Goal: Information Seeking & Learning: Learn about a topic

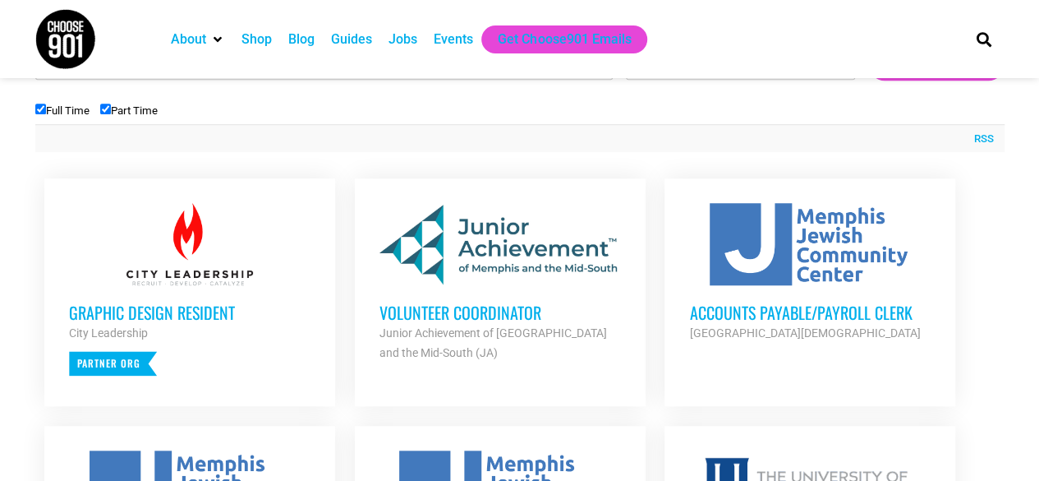
click at [243, 297] on div "Graphic Design Resident City Leadership Partner Org" at bounding box center [190, 330] width 242 height 90
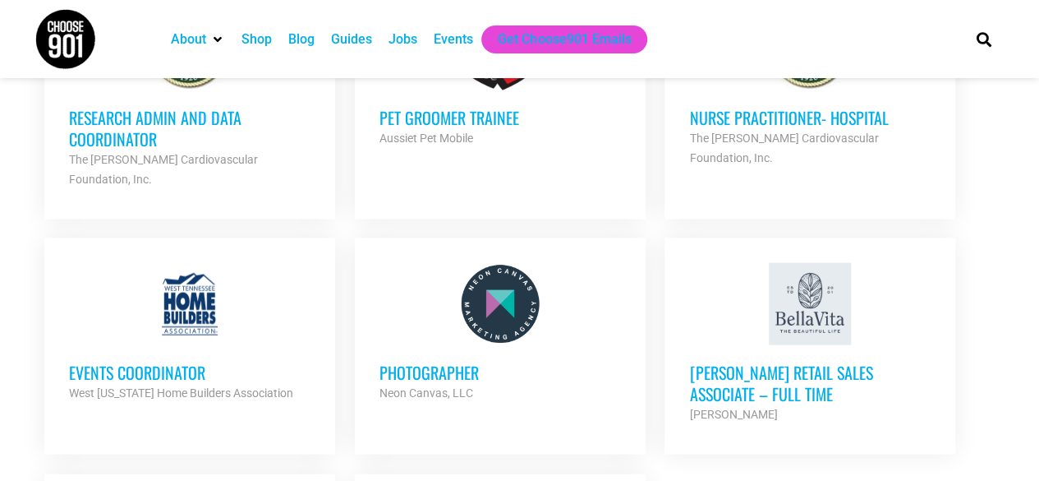
scroll to position [1726, 0]
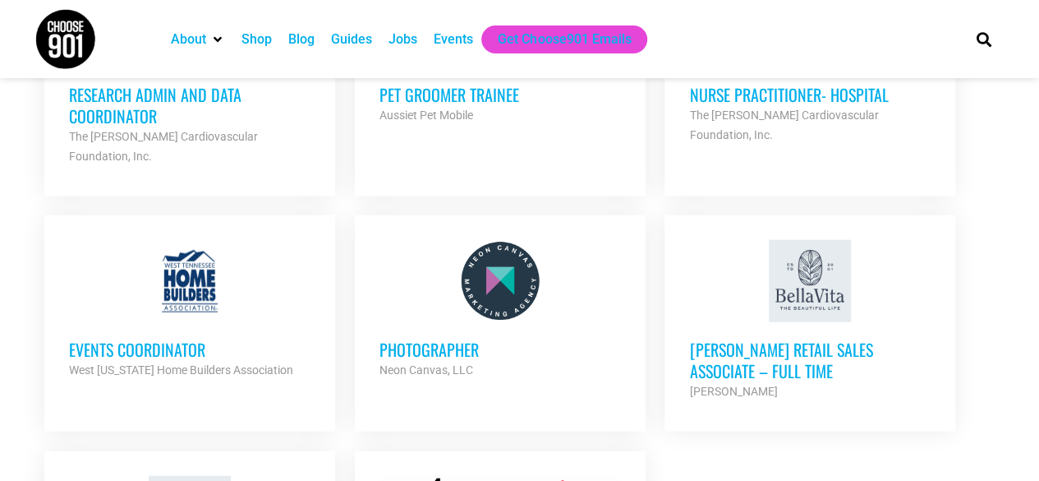
click at [270, 274] on div at bounding box center [190, 281] width 242 height 82
